Goal: Task Accomplishment & Management: Manage account settings

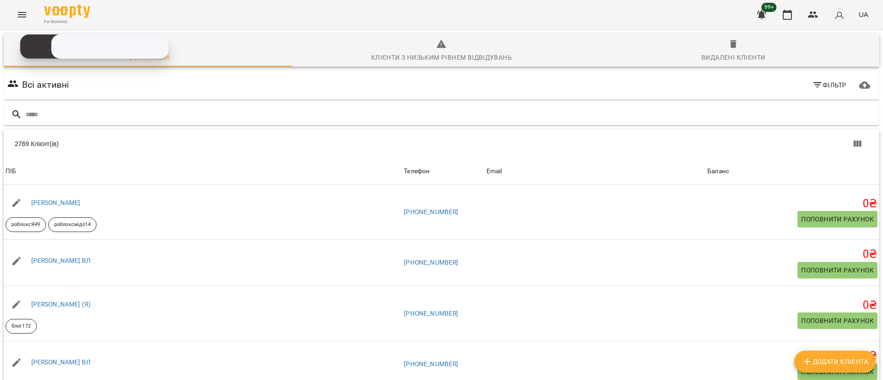
click at [22, 11] on icon "Menu" at bounding box center [22, 14] width 11 height 11
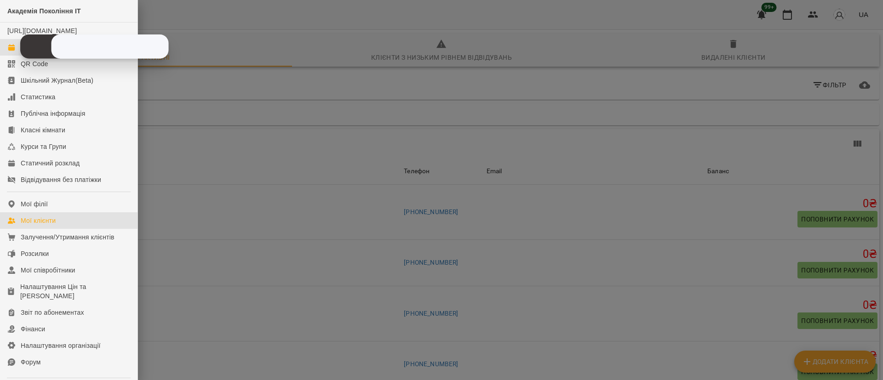
click at [9, 56] on link "Журнал відвідувань" at bounding box center [68, 47] width 137 height 17
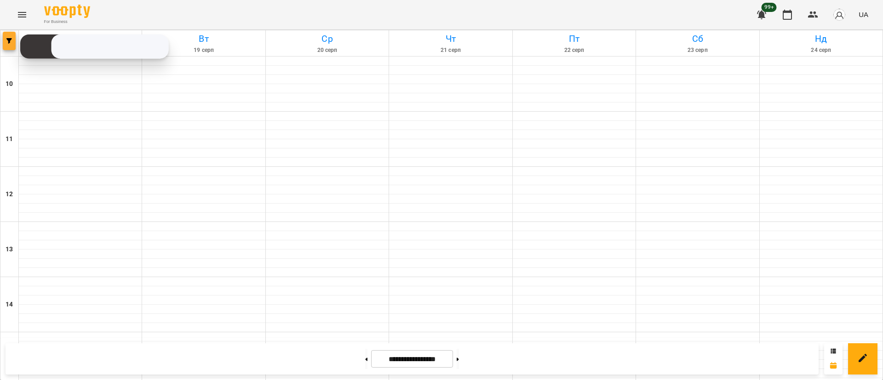
click at [11, 44] on button "button" at bounding box center [9, 41] width 13 height 18
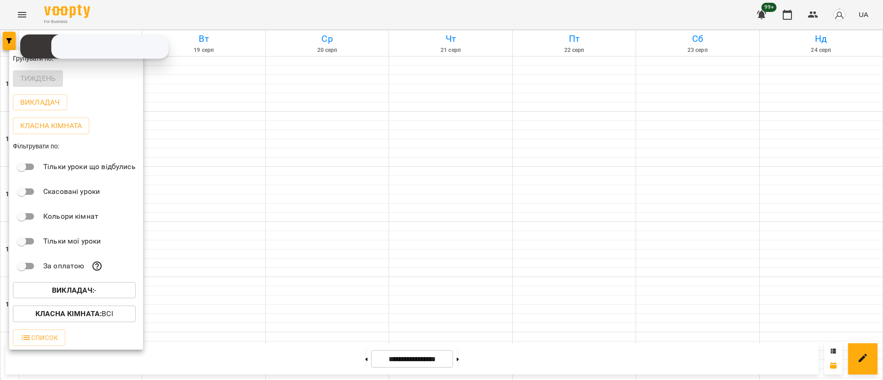
click at [91, 288] on b "Викладач :" at bounding box center [73, 290] width 42 height 9
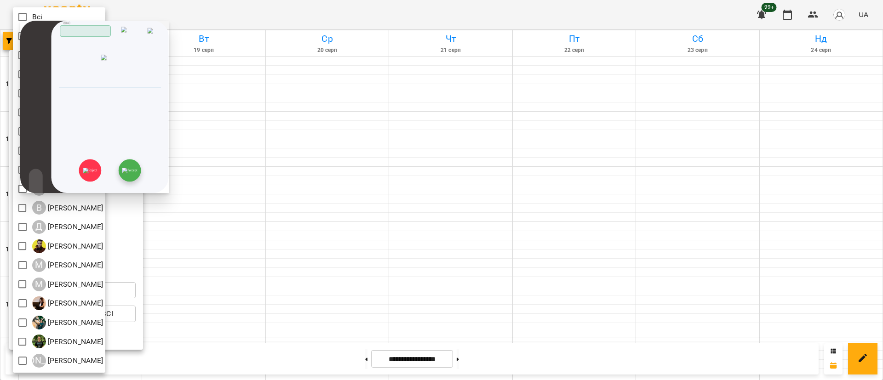
click at [135, 169] on img at bounding box center [129, 171] width 15 height 6
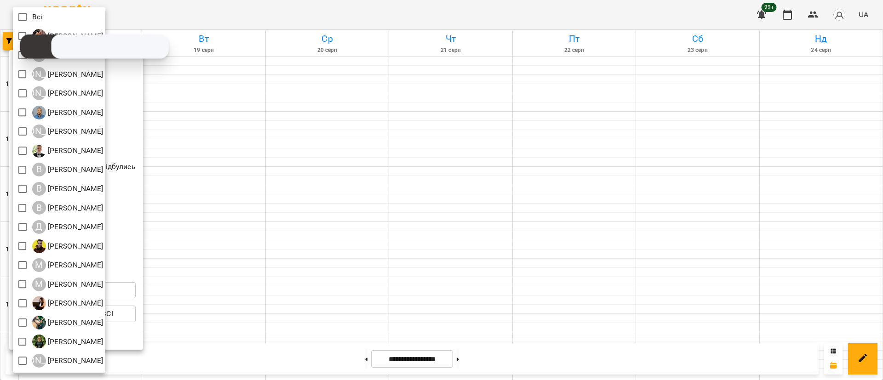
click at [265, 114] on div at bounding box center [441, 190] width 883 height 380
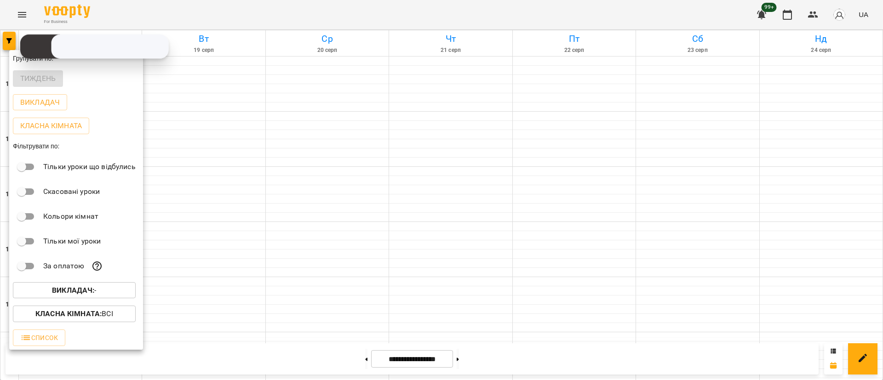
click at [2, 27] on div at bounding box center [441, 190] width 883 height 380
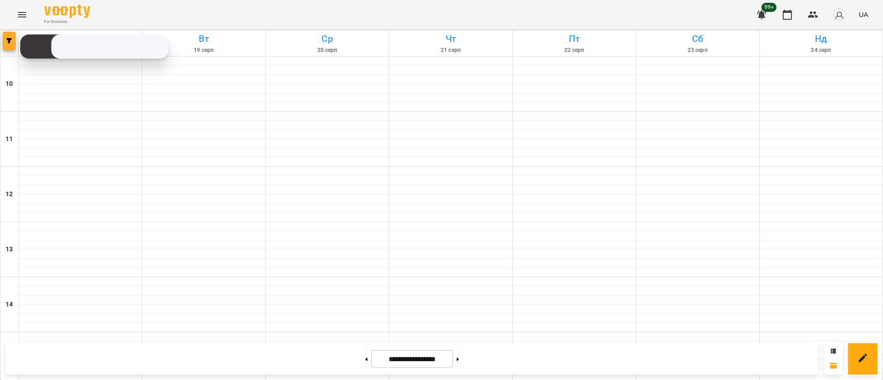
click at [5, 38] on span "button" at bounding box center [9, 41] width 13 height 6
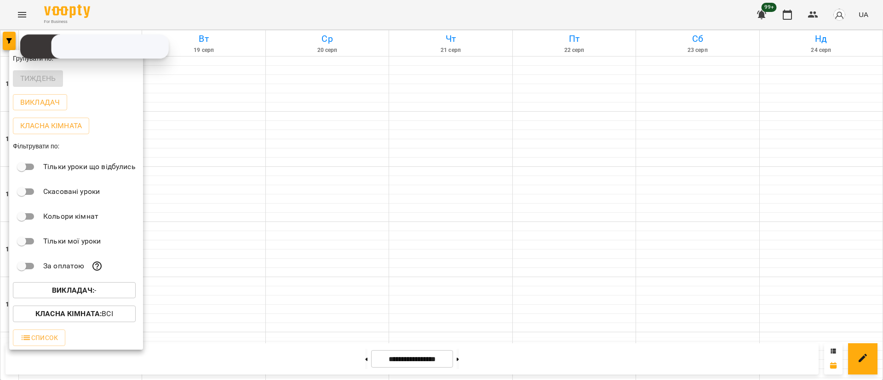
click at [109, 290] on span "Викладач : -" at bounding box center [74, 290] width 108 height 11
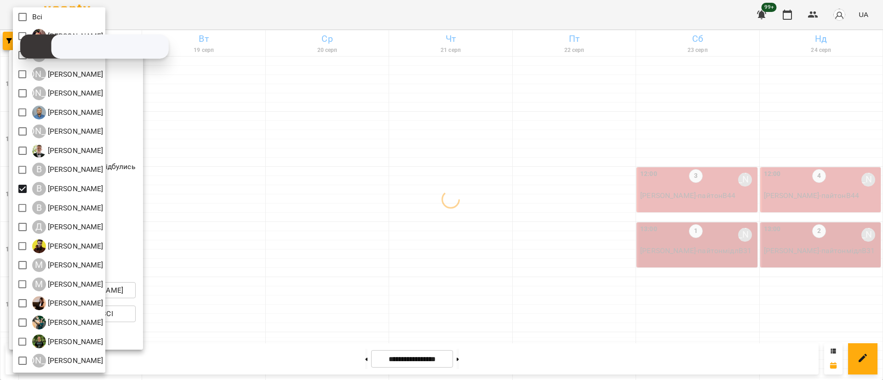
click at [229, 186] on div at bounding box center [441, 190] width 883 height 380
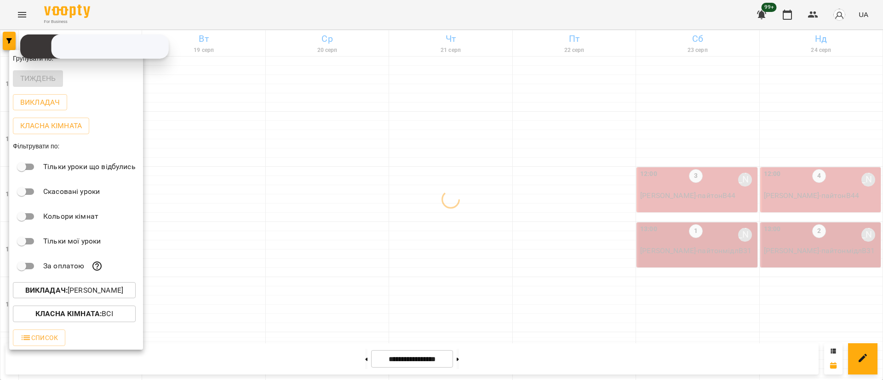
click at [224, 190] on div at bounding box center [441, 190] width 883 height 380
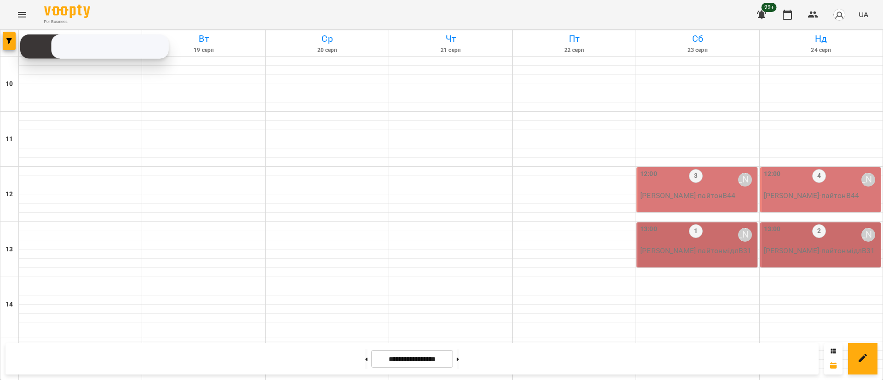
scroll to position [414, 0]
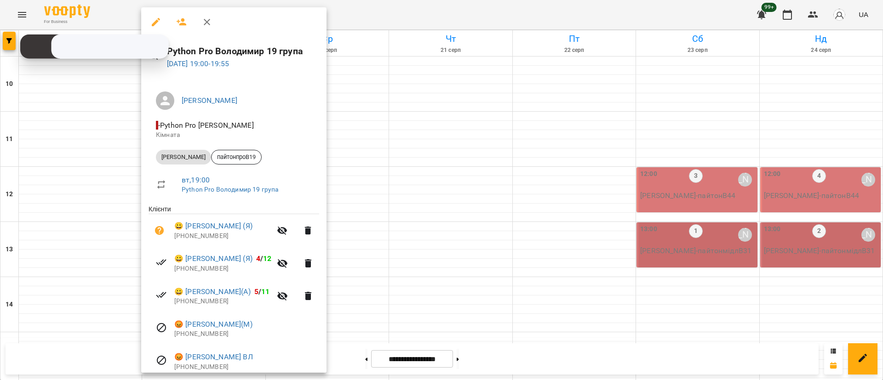
click at [354, 111] on div at bounding box center [441, 190] width 883 height 380
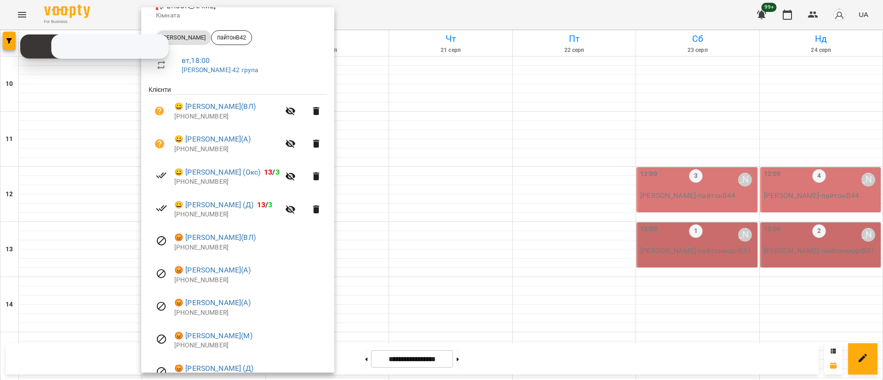
scroll to position [138, 0]
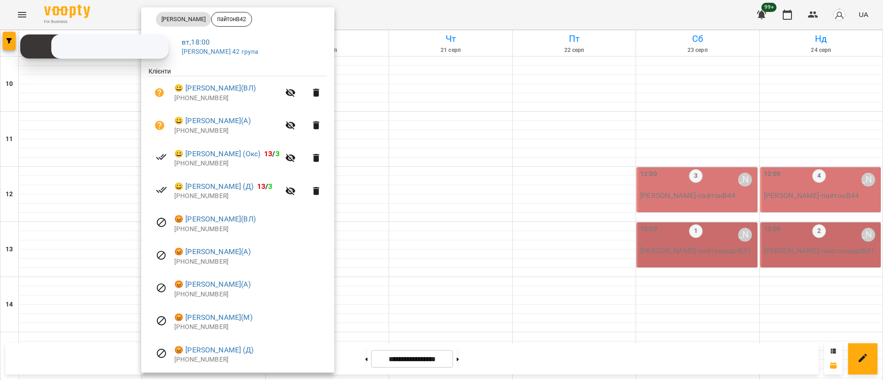
click at [357, 323] on div at bounding box center [441, 190] width 883 height 380
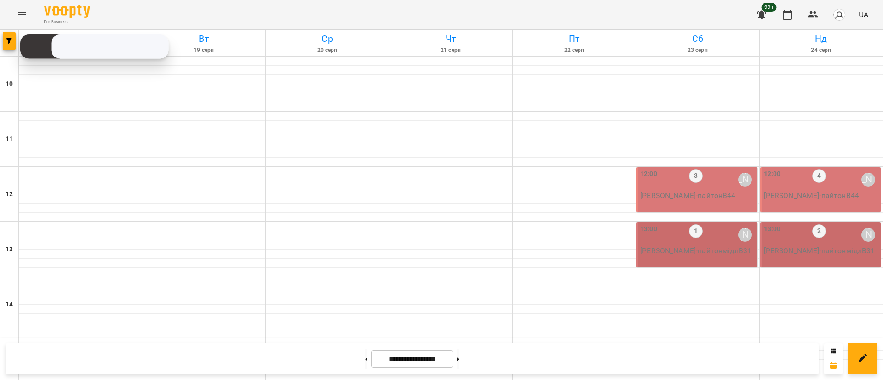
scroll to position [345, 0]
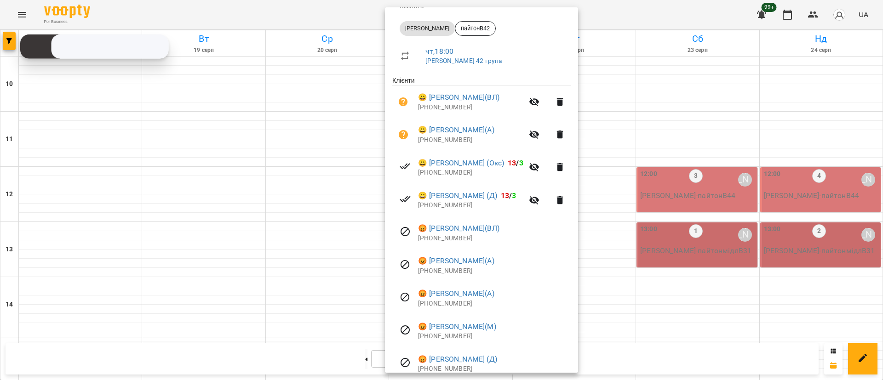
scroll to position [138, 0]
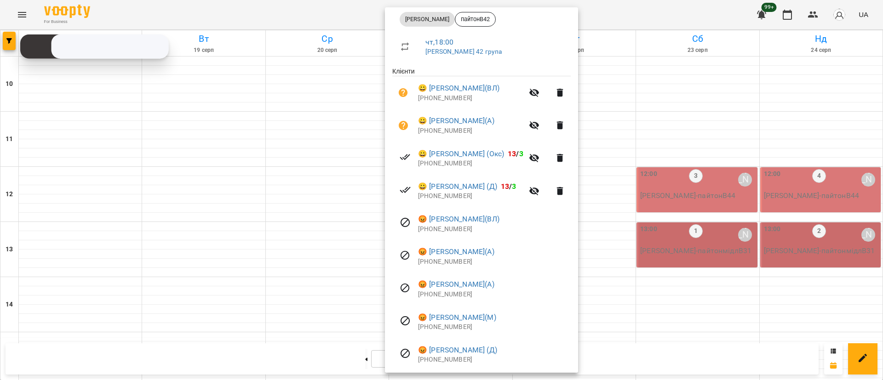
click at [51, 111] on div at bounding box center [441, 190] width 883 height 380
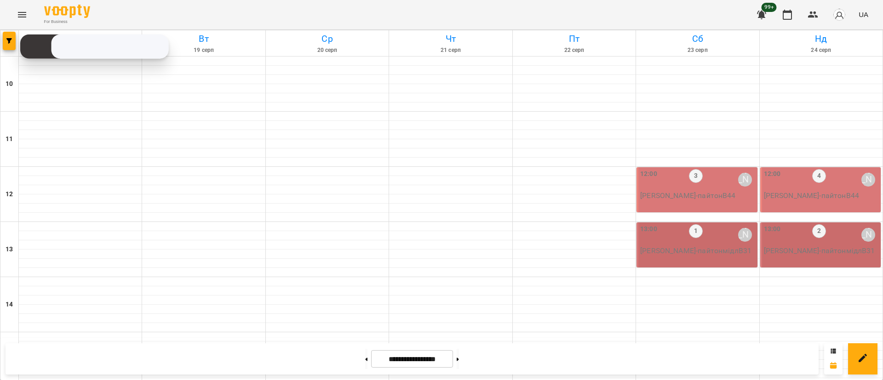
click at [12, 43] on span "button" at bounding box center [9, 41] width 13 height 6
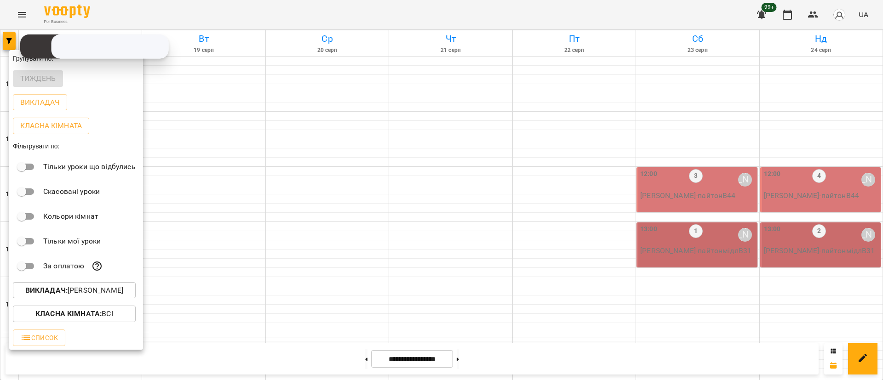
click at [99, 295] on p "Викладач : [PERSON_NAME]" at bounding box center [74, 290] width 98 height 11
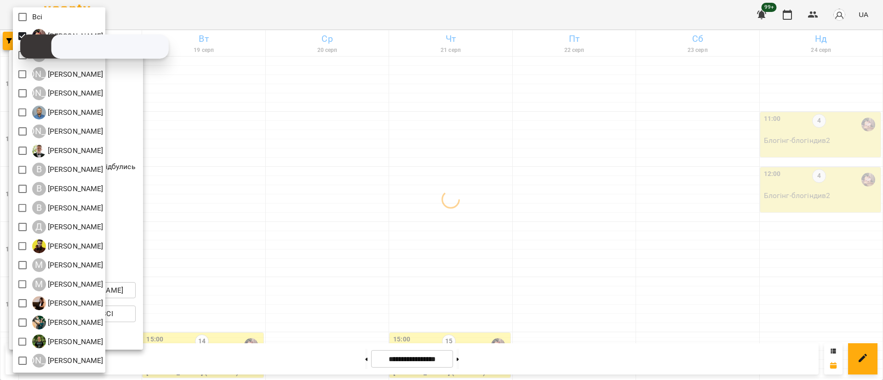
click at [314, 162] on div at bounding box center [441, 190] width 883 height 380
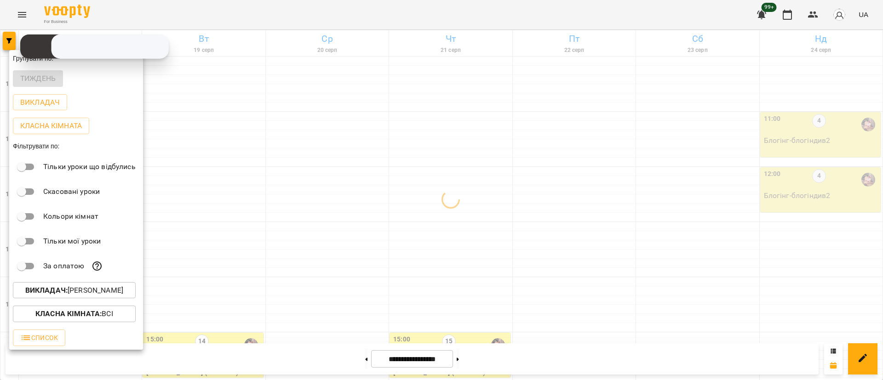
click at [307, 157] on div at bounding box center [441, 190] width 883 height 380
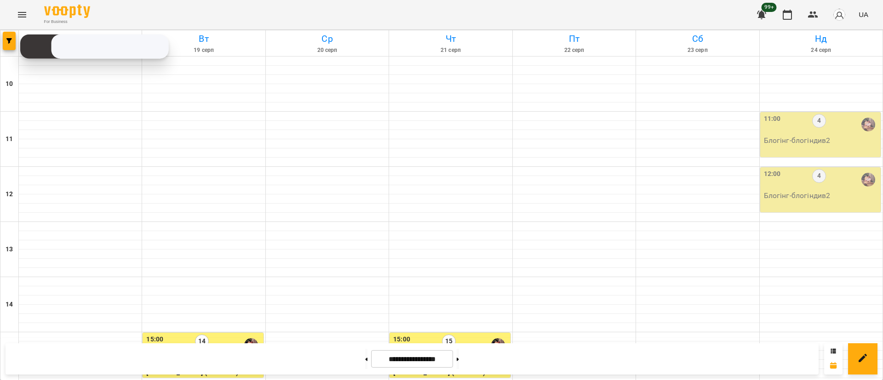
scroll to position [345, 0]
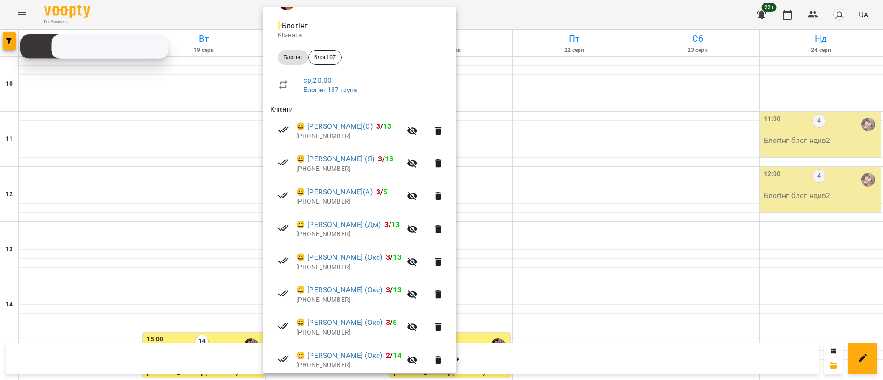
scroll to position [169, 0]
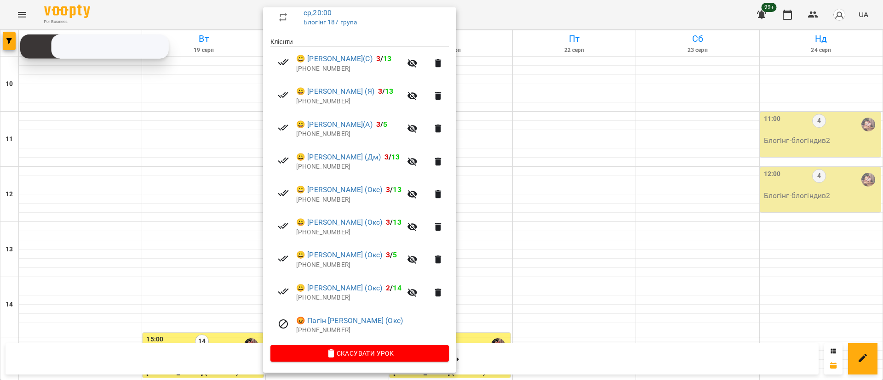
click at [241, 229] on div at bounding box center [441, 190] width 883 height 380
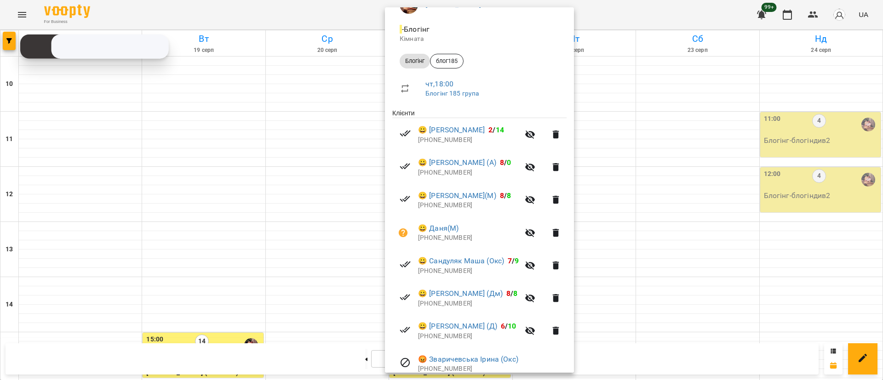
scroll to position [138, 0]
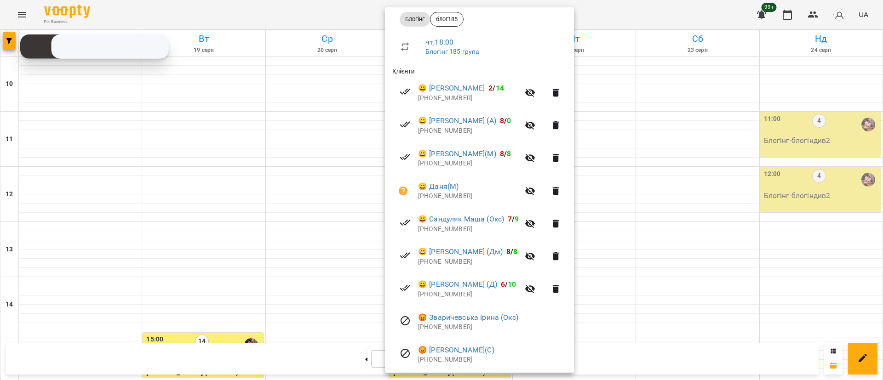
click at [297, 154] on div at bounding box center [441, 190] width 883 height 380
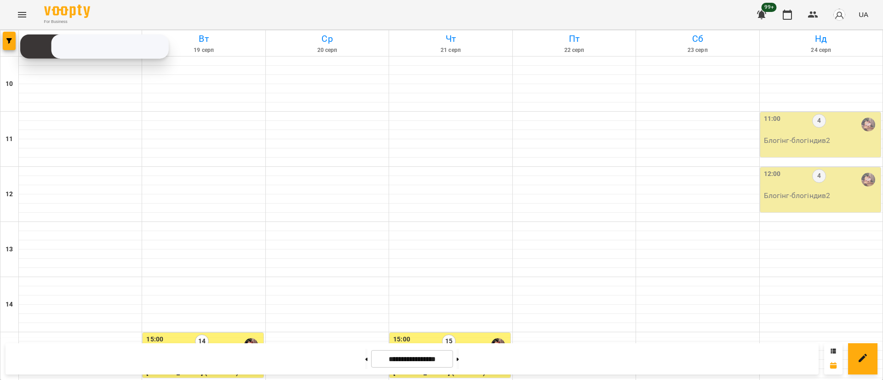
scroll to position [435, 0]
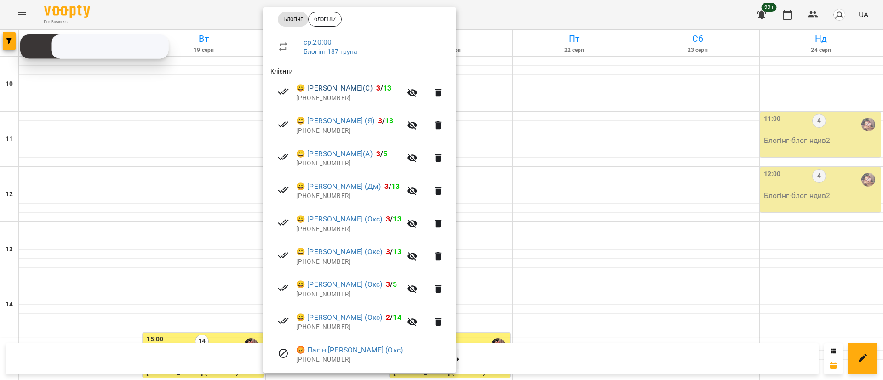
scroll to position [169, 0]
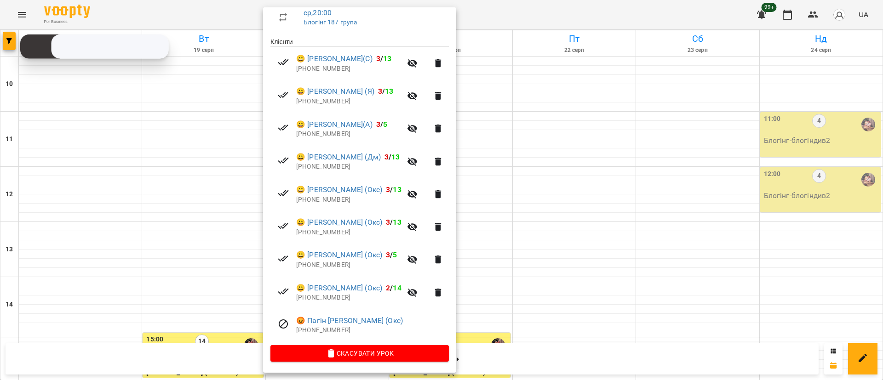
click at [77, 200] on div at bounding box center [441, 190] width 883 height 380
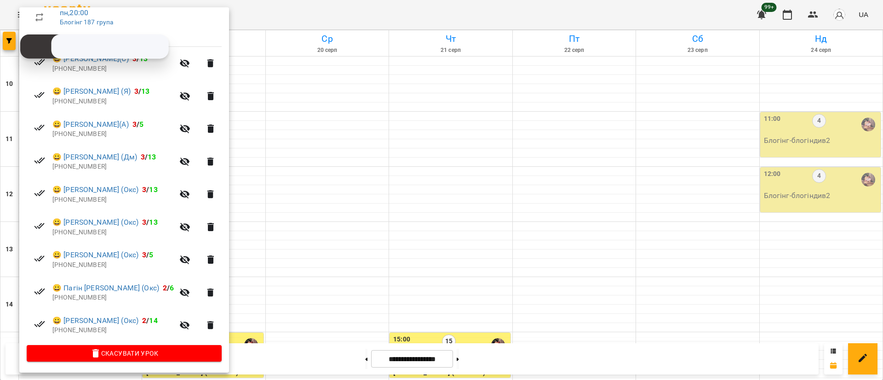
click at [308, 280] on div at bounding box center [441, 190] width 883 height 380
